Goal: Information Seeking & Learning: Learn about a topic

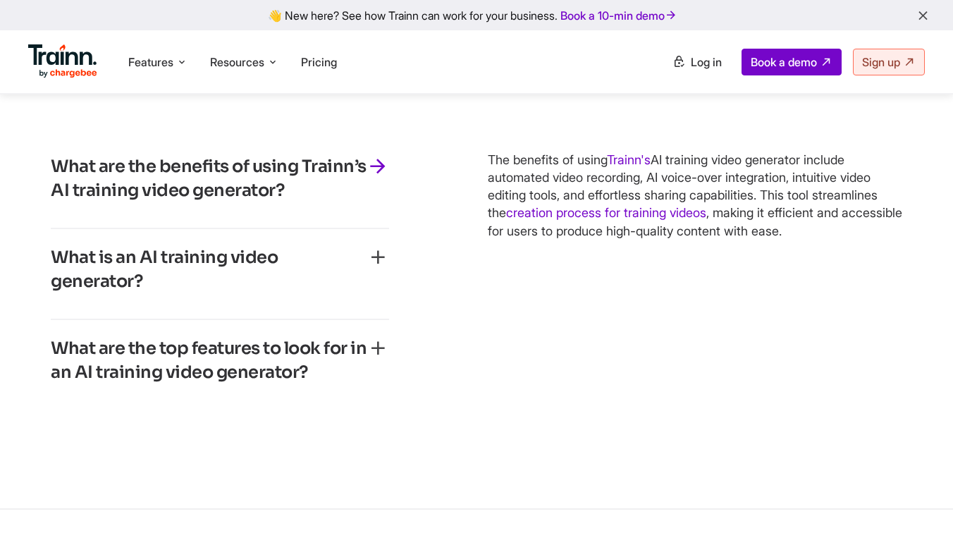
scroll to position [3885, 0]
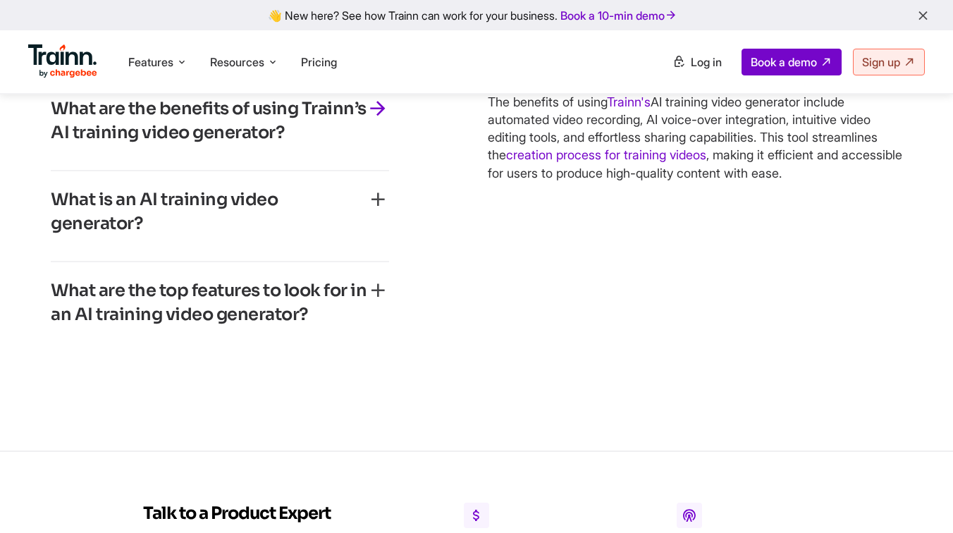
click at [326, 314] on h3 "What are the top features to look for in an AI training video generator?" at bounding box center [209, 302] width 316 height 47
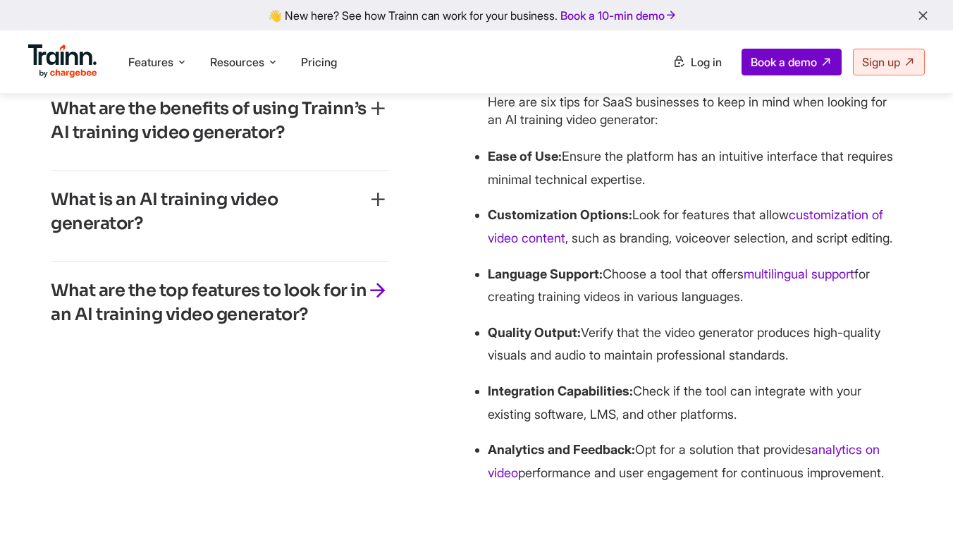
click at [302, 235] on h3 "What is an AI training video generator?" at bounding box center [209, 211] width 316 height 47
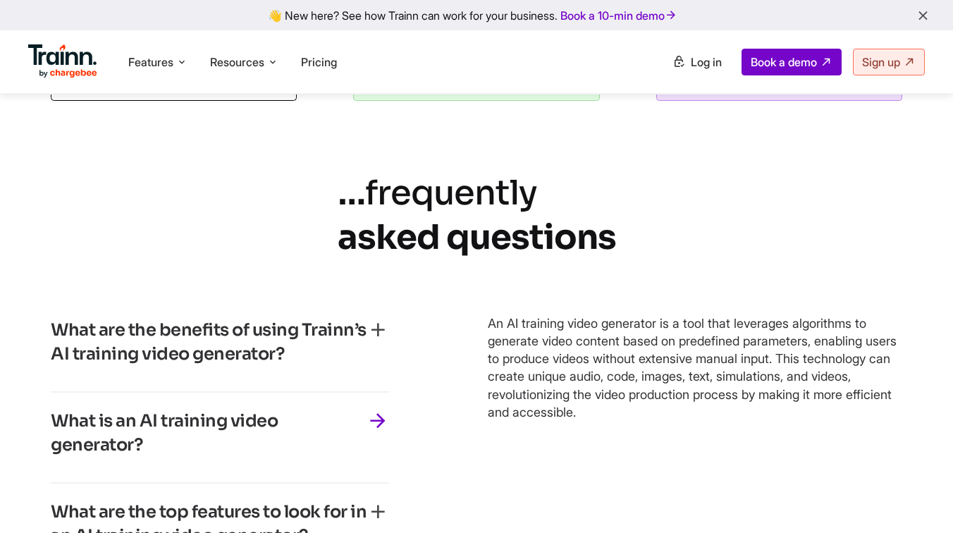
scroll to position [3757, 0]
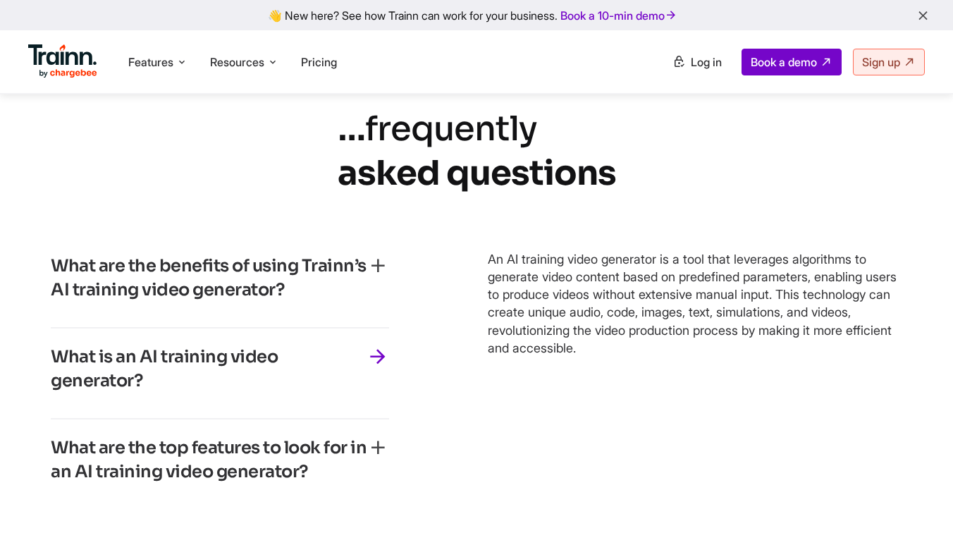
click at [312, 302] on h3 "What are the benefits of using Trainn’s AI training video generator?" at bounding box center [209, 277] width 316 height 47
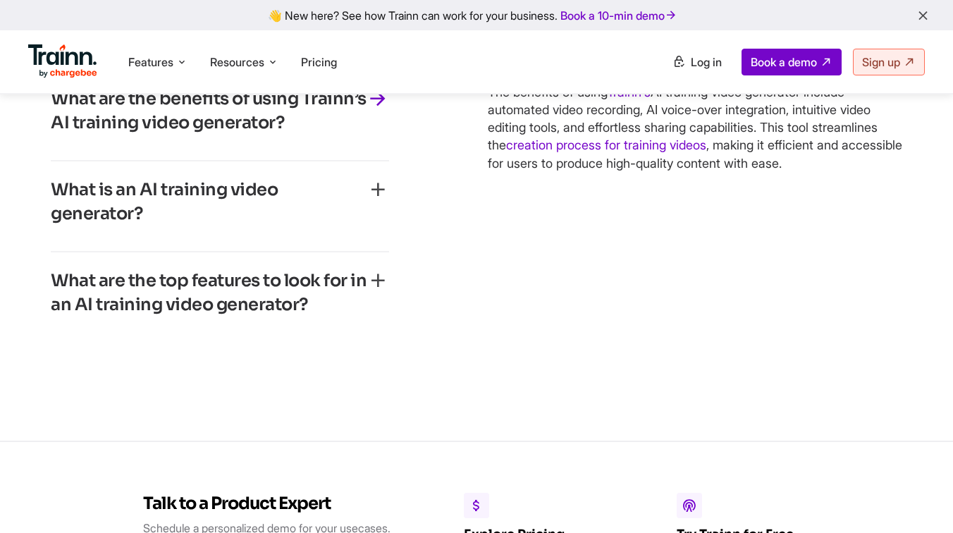
scroll to position [3925, 0]
click at [312, 314] on h3 "What are the top features to look for in an AI training video generator?" at bounding box center [209, 291] width 316 height 47
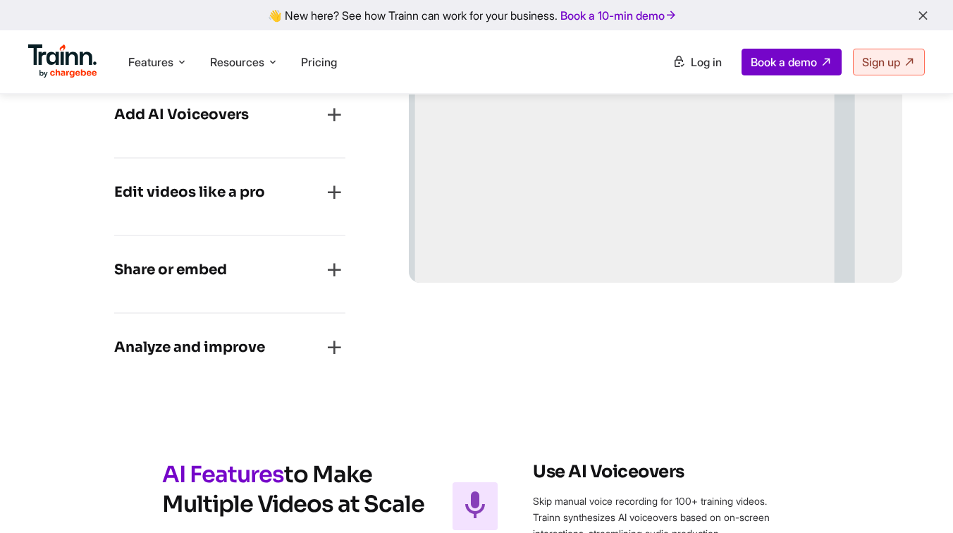
scroll to position [1573, 0]
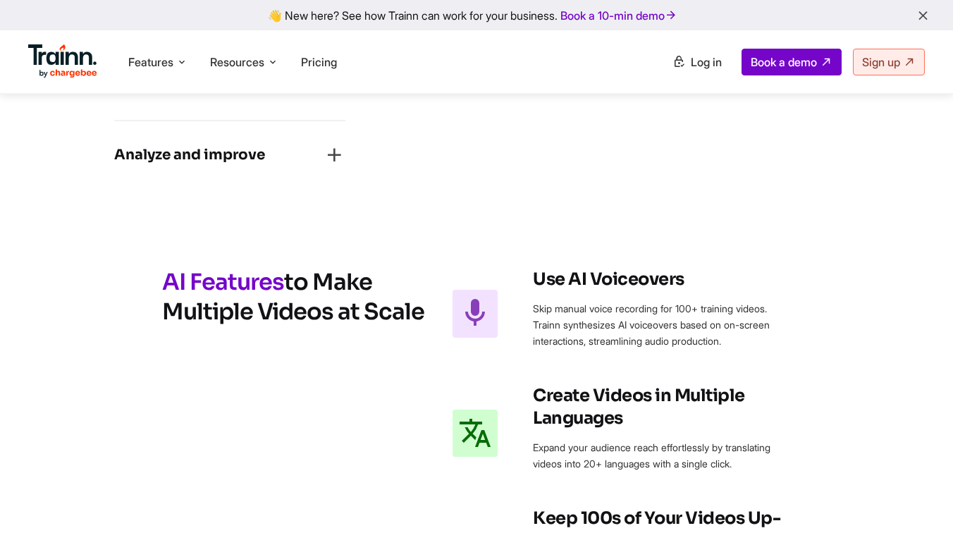
drag, startPoint x: 423, startPoint y: 305, endPoint x: 166, endPoint y: 273, distance: 259.2
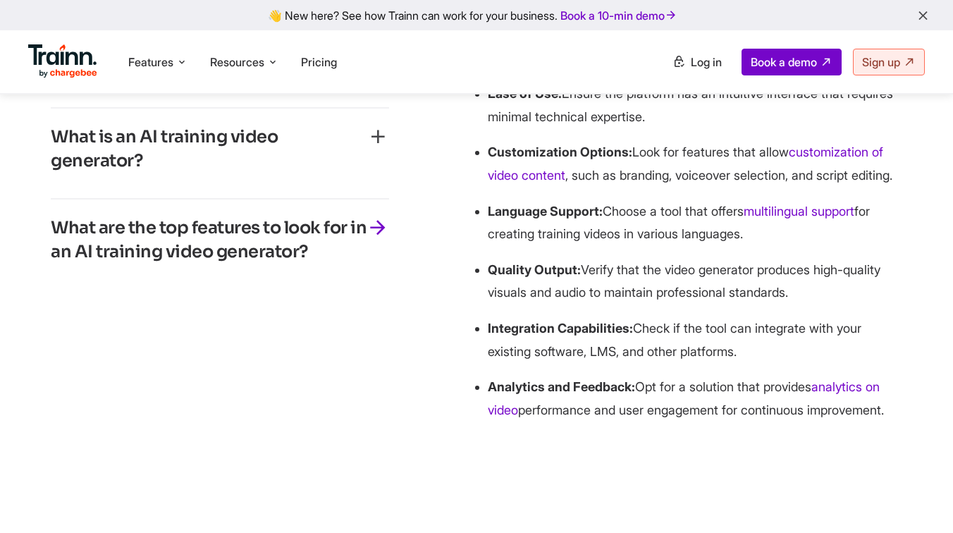
scroll to position [3832, 0]
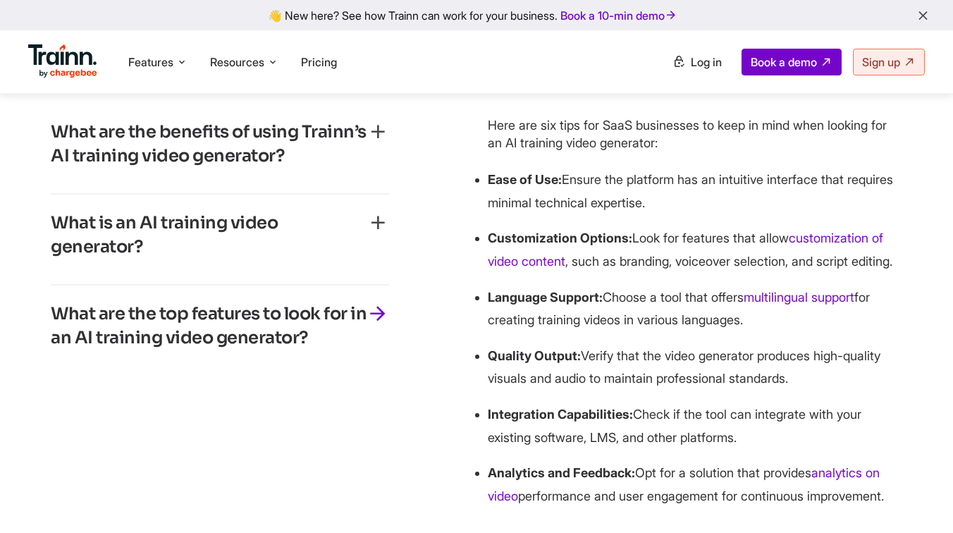
click at [210, 249] on h3 "What is an AI training video generator?" at bounding box center [209, 234] width 316 height 47
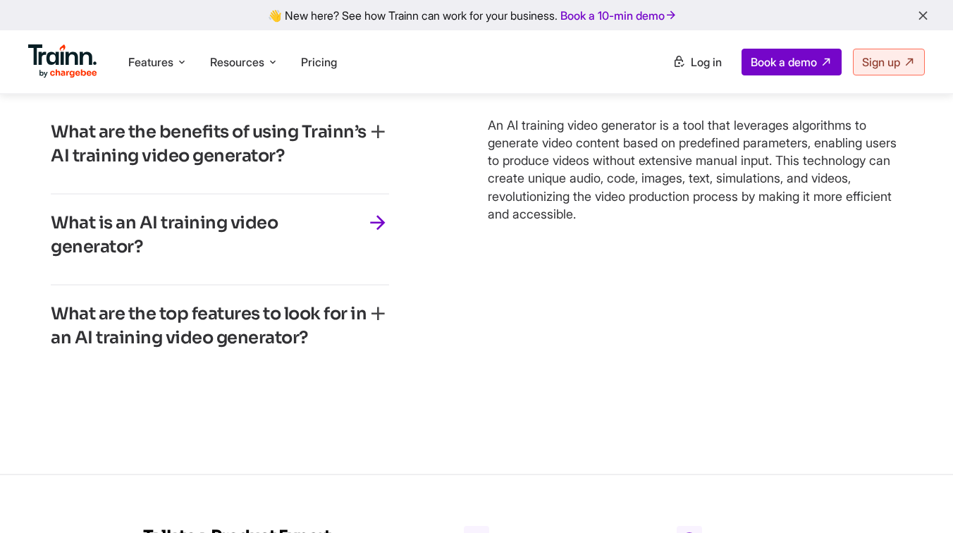
click at [242, 168] on h3 "What are the benefits of using Trainn’s AI training video generator?" at bounding box center [209, 143] width 316 height 47
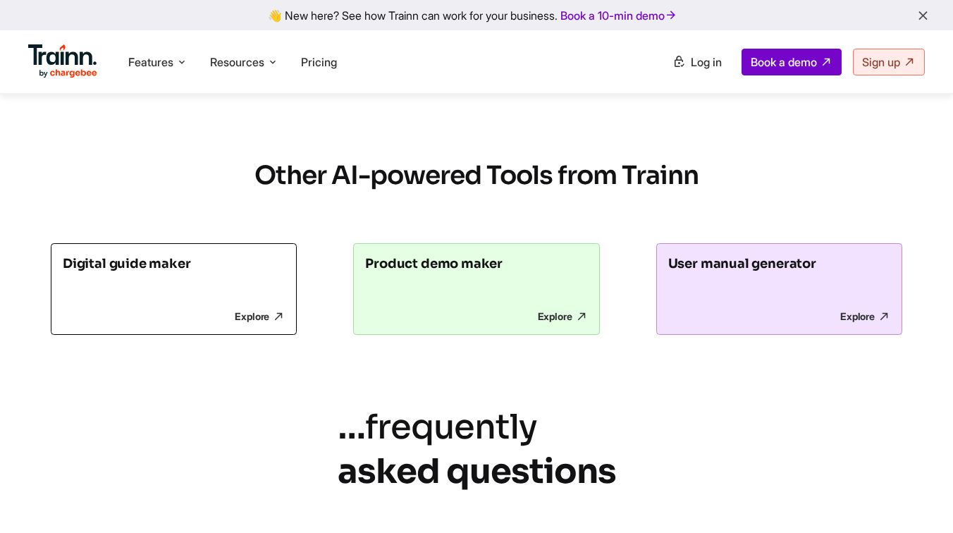
scroll to position [3463, 0]
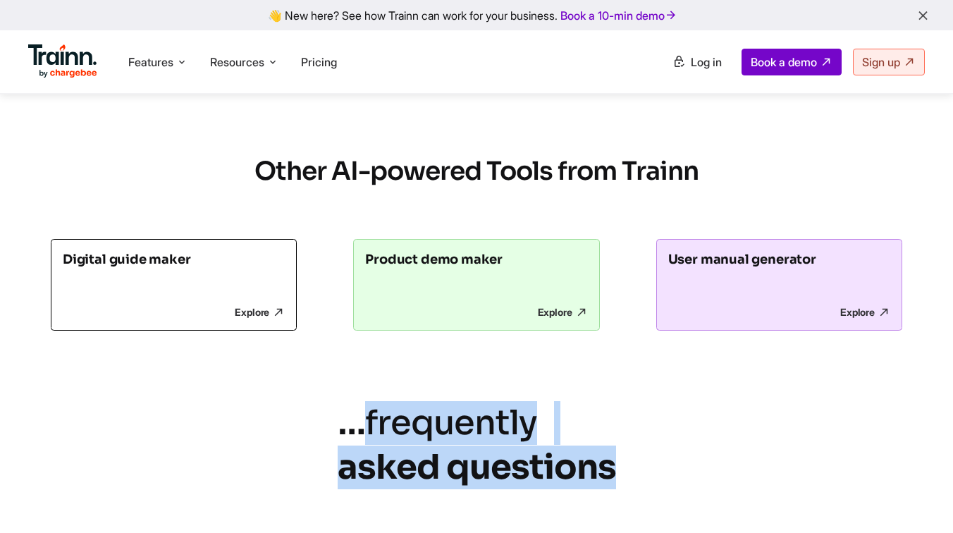
drag, startPoint x: 622, startPoint y: 482, endPoint x: 369, endPoint y: 435, distance: 257.2
click at [369, 435] on icon "frequently" at bounding box center [451, 422] width 172 height 43
drag, startPoint x: 369, startPoint y: 435, endPoint x: 554, endPoint y: 490, distance: 192.4
click at [554, 489] on h2 "… frequently asked questions" at bounding box center [477, 445] width 278 height 88
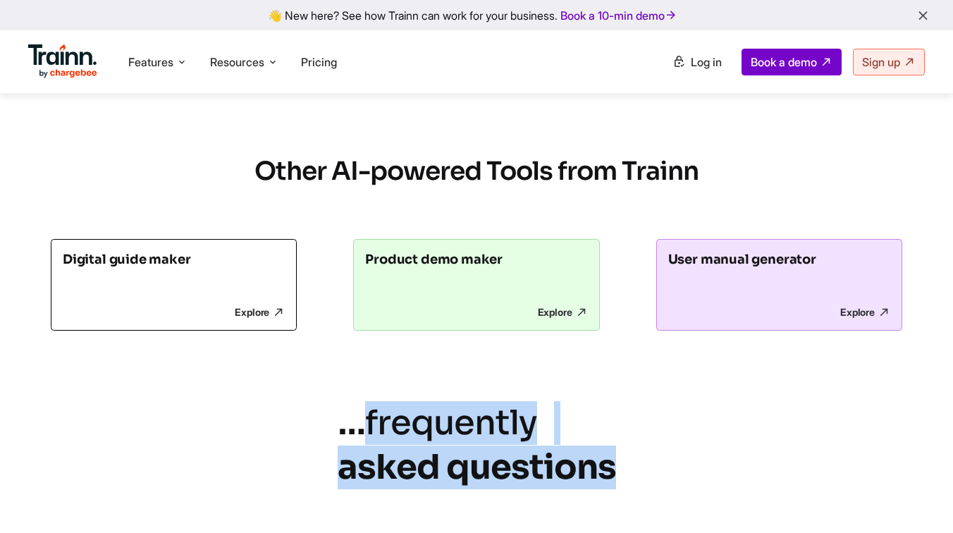
click at [497, 426] on icon "frequently" at bounding box center [451, 422] width 172 height 43
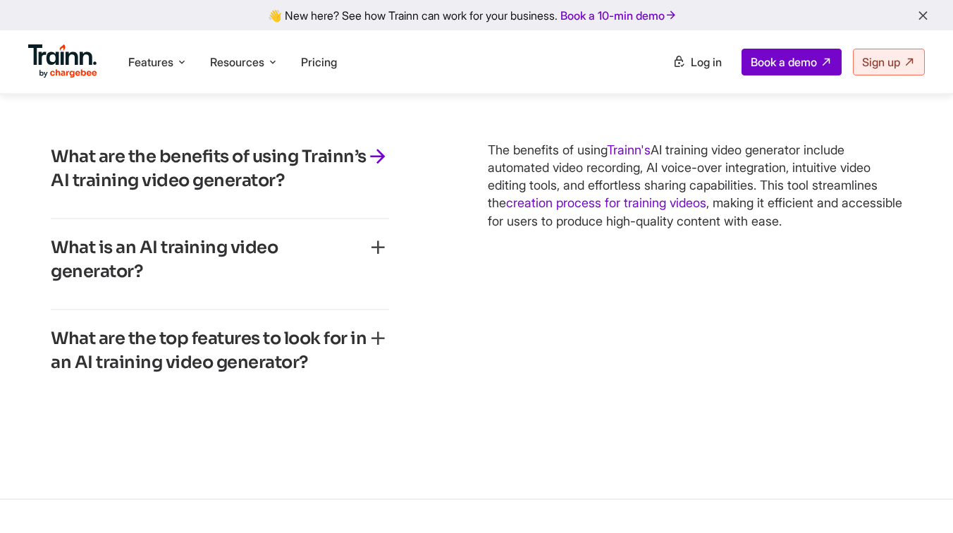
scroll to position [3826, 0]
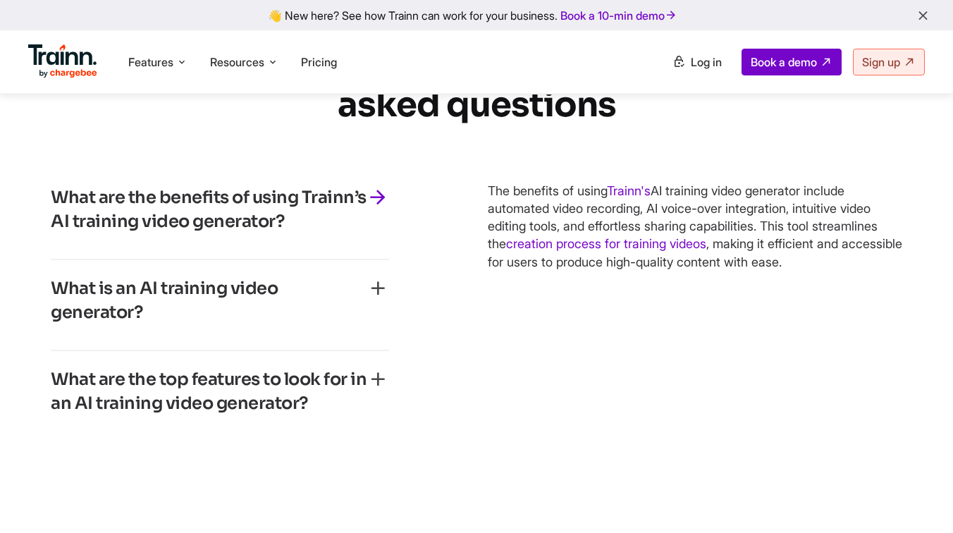
click at [244, 324] on h3 "What is an AI training video generator?" at bounding box center [209, 300] width 316 height 47
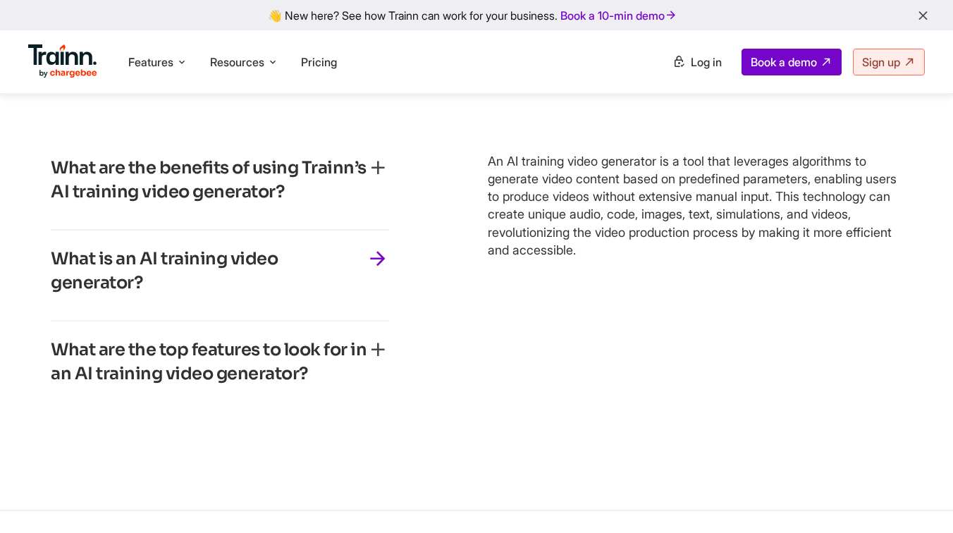
scroll to position [3796, 0]
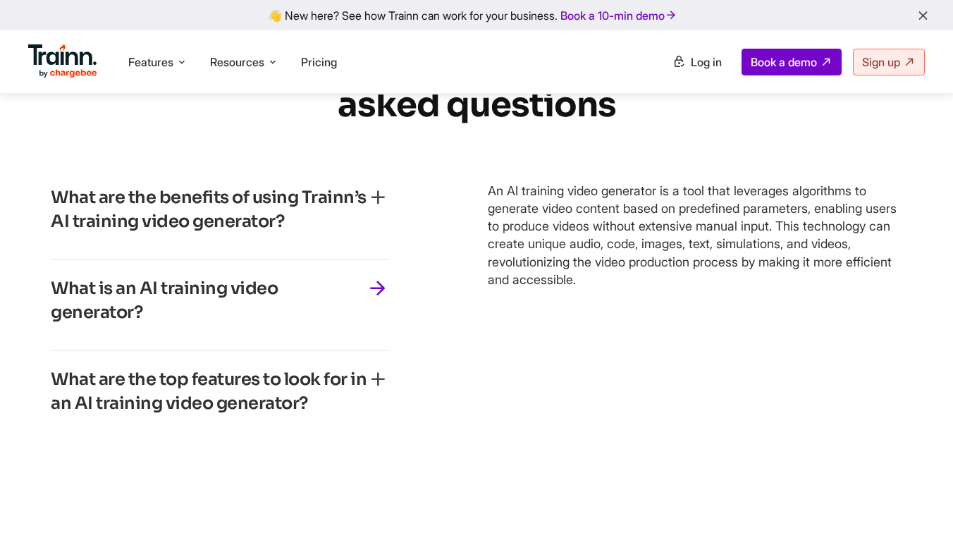
click at [276, 399] on h3 "What are the top features to look for in an AI training video generator?" at bounding box center [209, 391] width 316 height 47
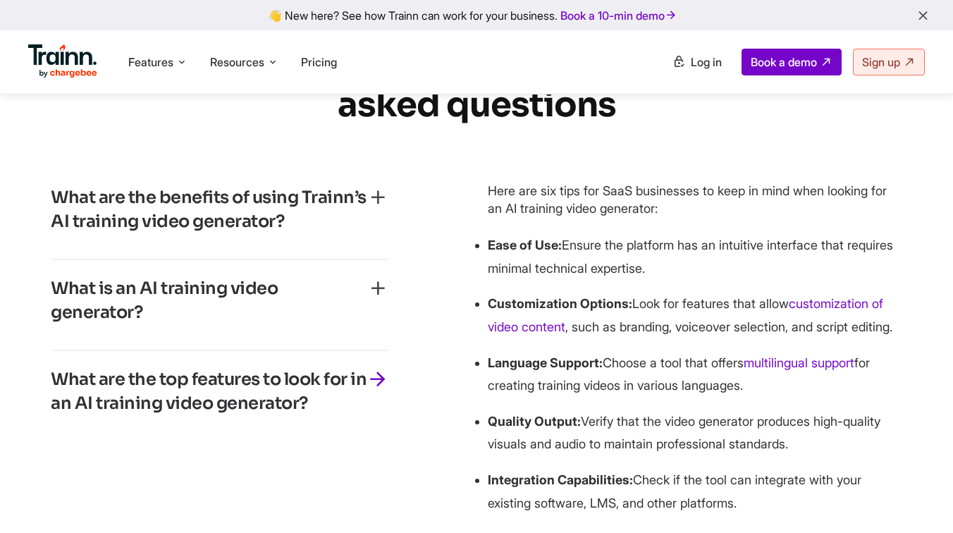
click at [276, 283] on div "What is an AI training video generator? An AI training video generator is a too…" at bounding box center [220, 305] width 338 height 91
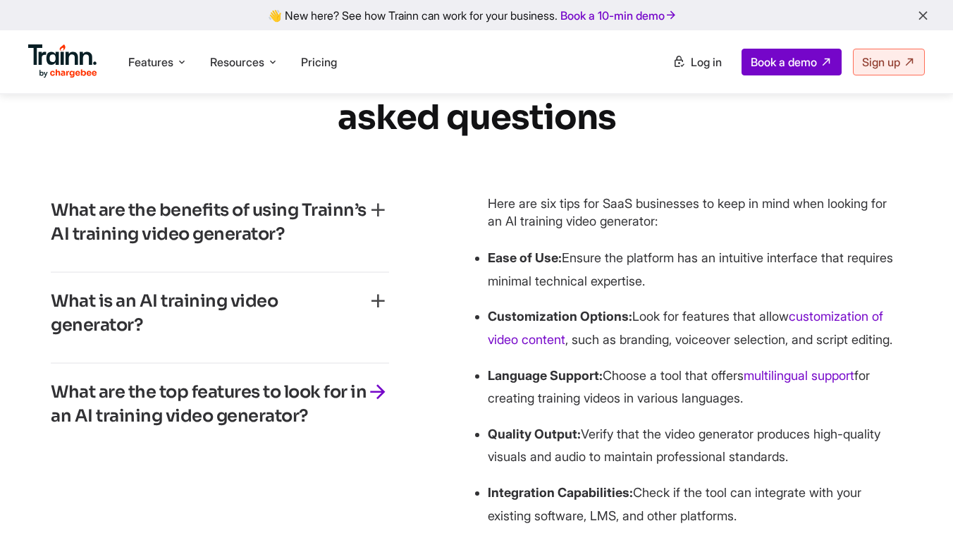
click at [350, 364] on div "What is an AI training video generator? An AI training video generator is a too…" at bounding box center [220, 318] width 338 height 91
click at [350, 337] on h3 "What is an AI training video generator?" at bounding box center [209, 313] width 316 height 47
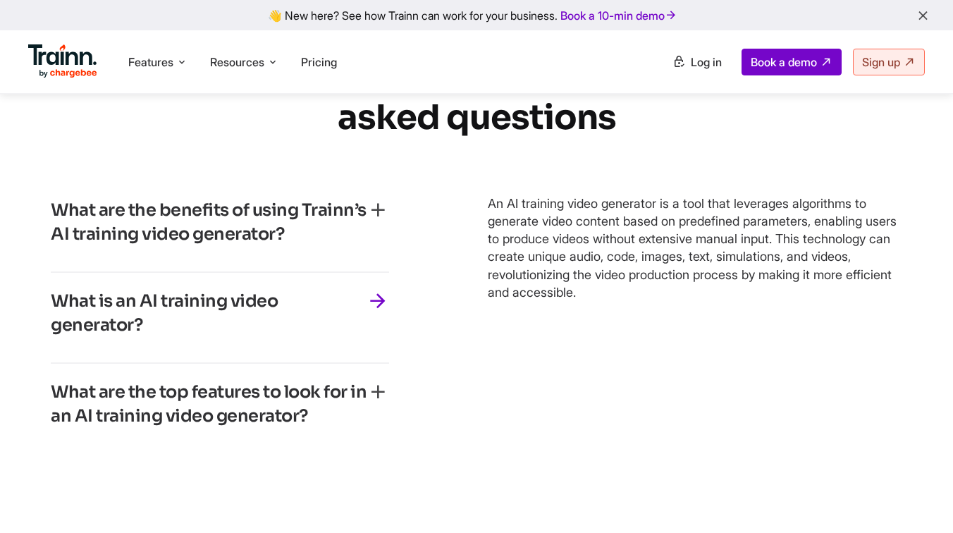
click at [325, 246] on h3 "What are the benefits of using Trainn’s AI training video generator?" at bounding box center [209, 222] width 316 height 47
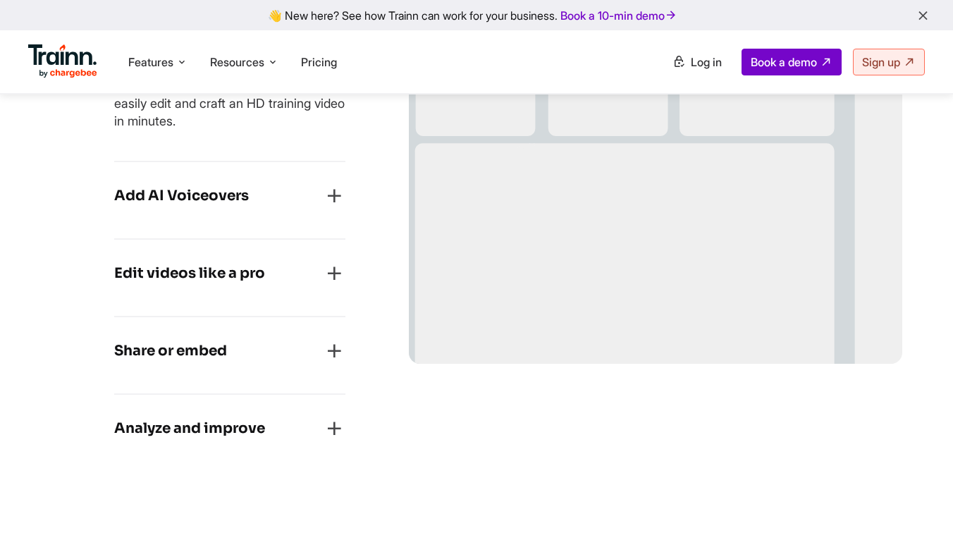
scroll to position [1296, 0]
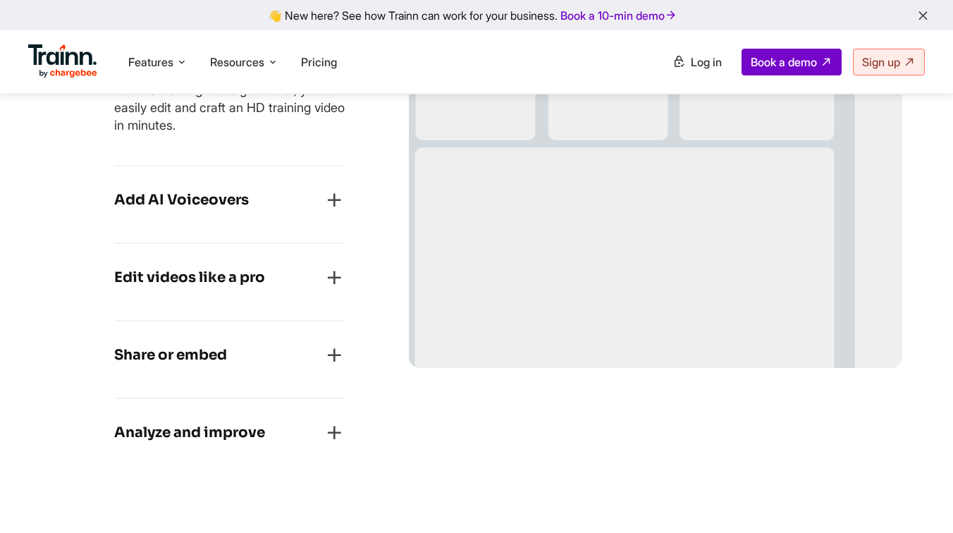
click at [275, 372] on div "Share or embed" at bounding box center [229, 359] width 231 height 31
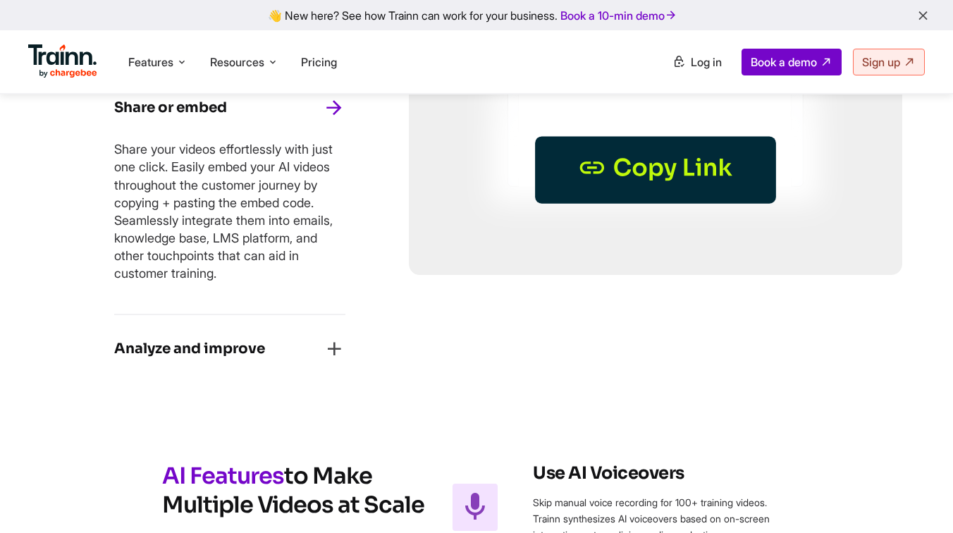
click at [264, 347] on h4 "Analyze and improve" at bounding box center [189, 349] width 151 height 23
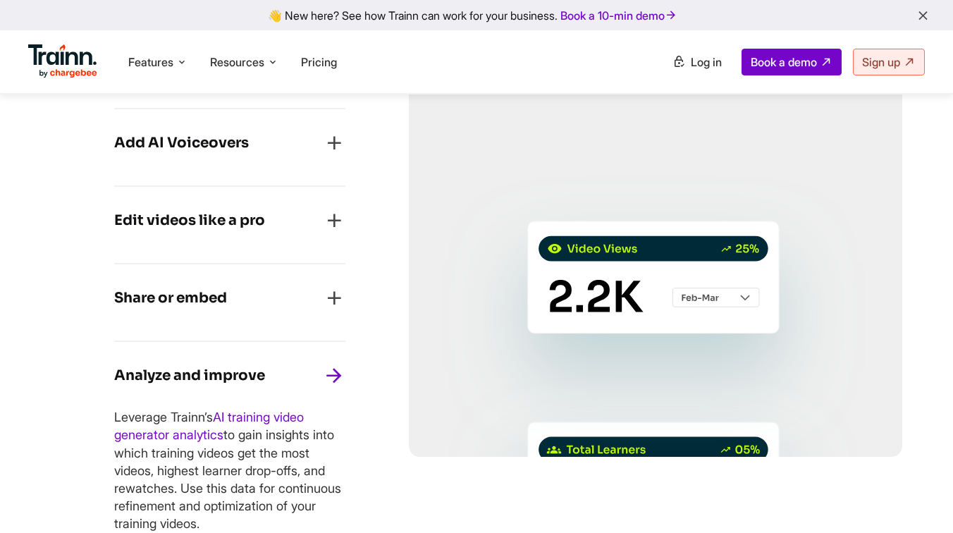
click at [241, 249] on div "Edit videos like a pro Edit your videos using Trainn's slide-by-slide video edi…" at bounding box center [229, 226] width 231 height 78
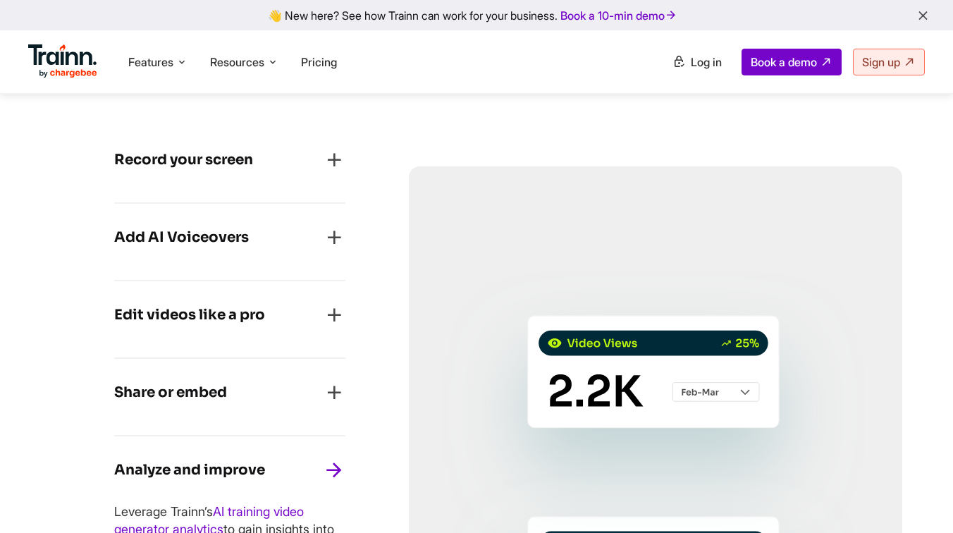
scroll to position [1075, 0]
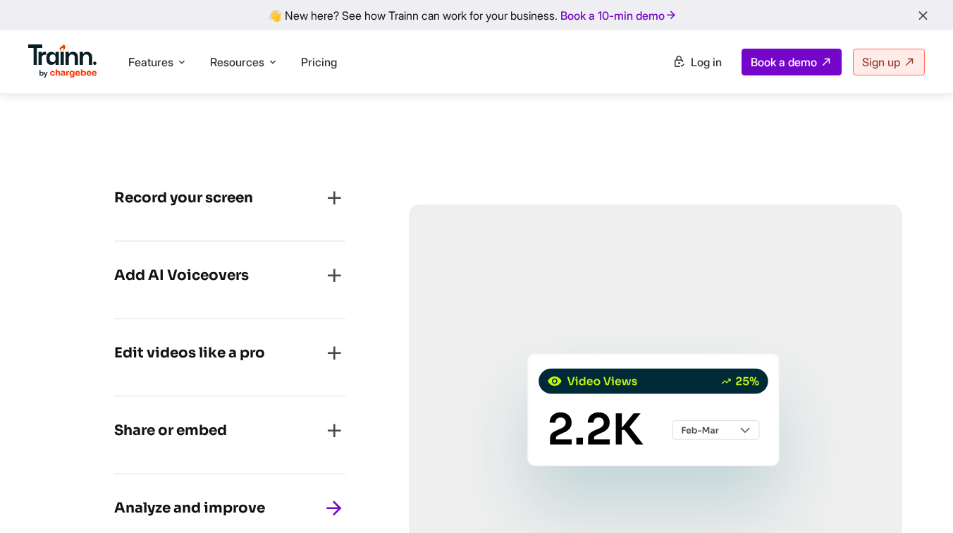
click at [249, 275] on div "Add AI Voiceovers" at bounding box center [229, 279] width 231 height 31
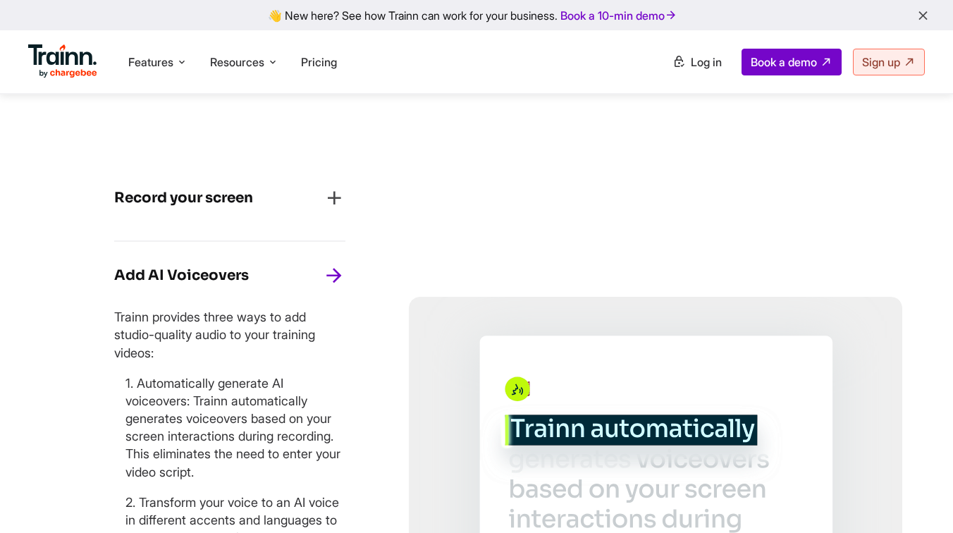
click at [237, 221] on div "Record your screen Enable the Trainn Chrome extension , start recording, and wa…" at bounding box center [229, 203] width 231 height 78
click at [235, 206] on h4 "Record your screen" at bounding box center [183, 198] width 139 height 23
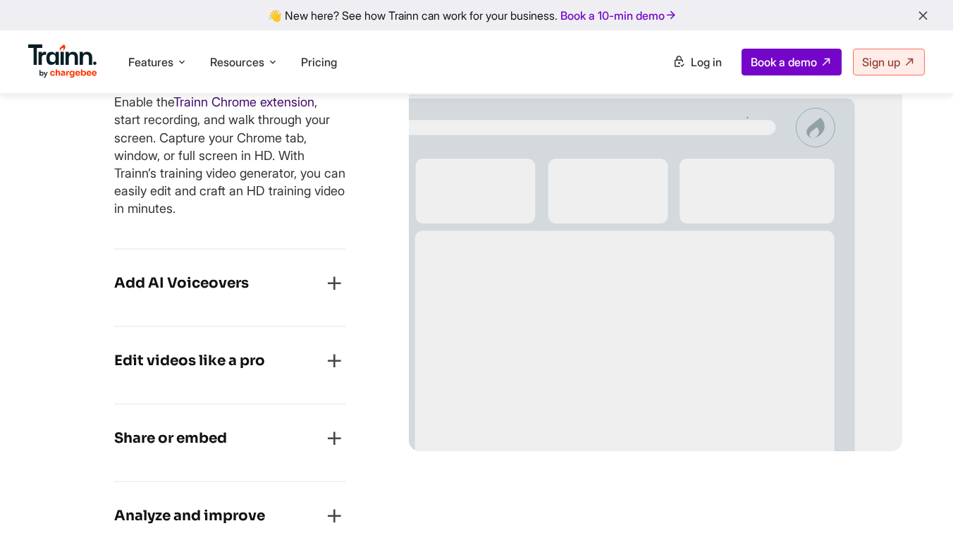
scroll to position [1212, 0]
click at [247, 240] on div "Record your screen Enable the Trainn Chrome extension , start recording, and wa…" at bounding box center [229, 138] width 231 height 223
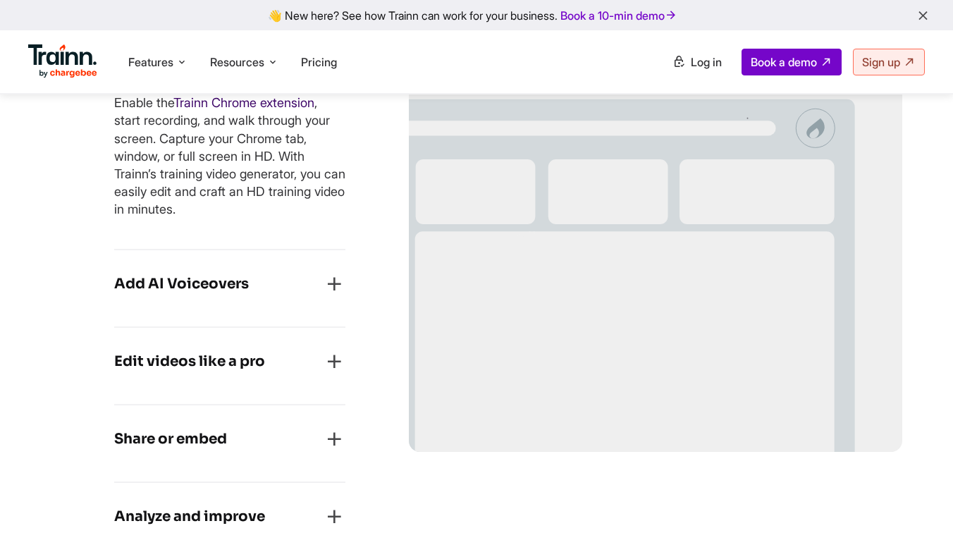
click at [247, 240] on div "Record your screen Enable the Trainn Chrome extension , start recording, and wa…" at bounding box center [229, 138] width 231 height 223
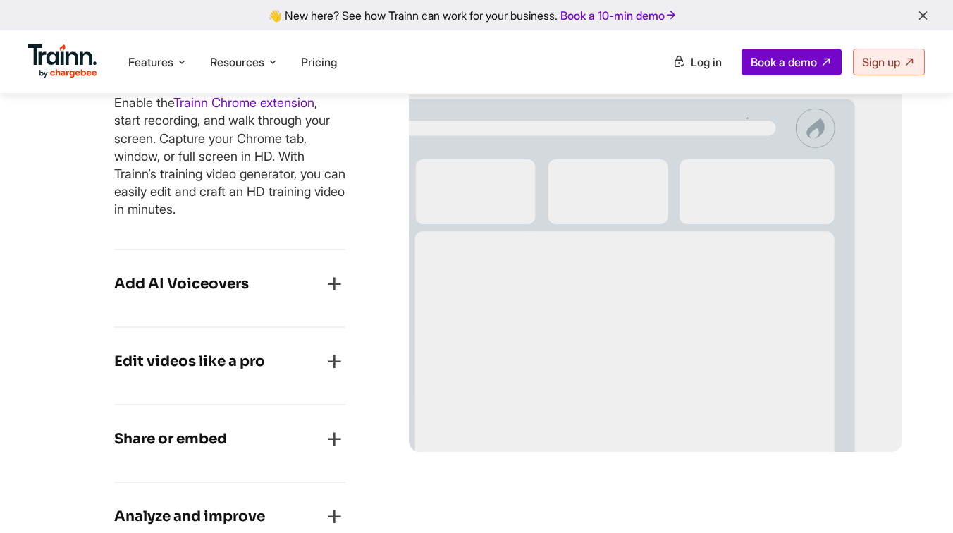
click at [247, 228] on div "Record your screen Enable the Trainn Chrome extension , start recording, and wa…" at bounding box center [229, 138] width 231 height 223
